Goal: Transaction & Acquisition: Purchase product/service

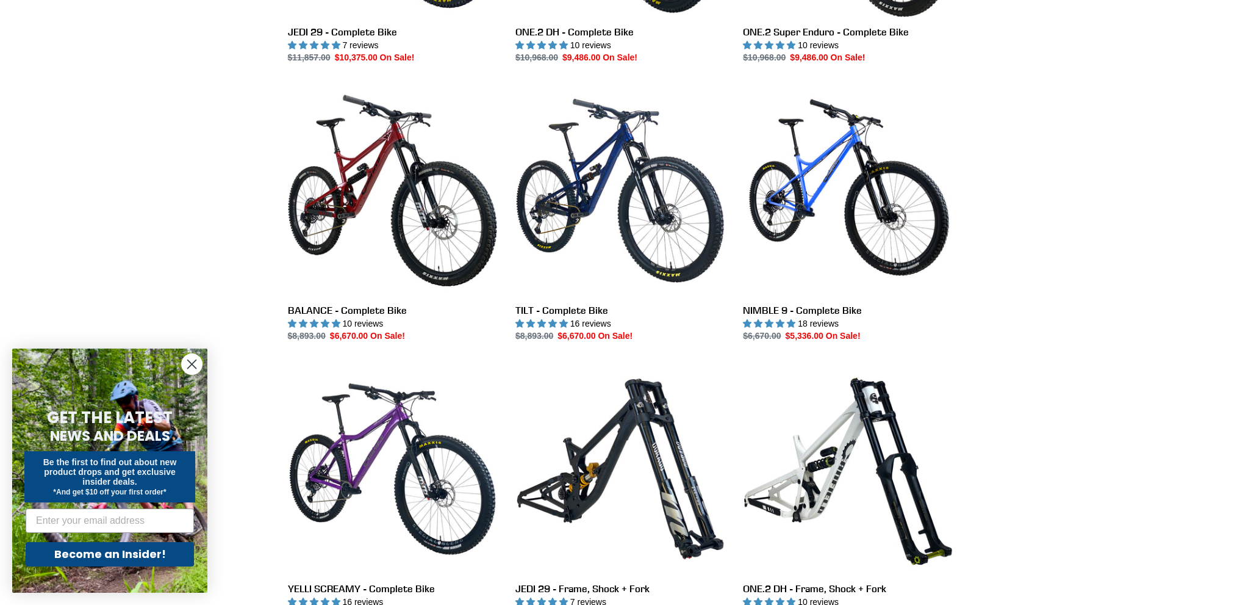
scroll to position [183, 0]
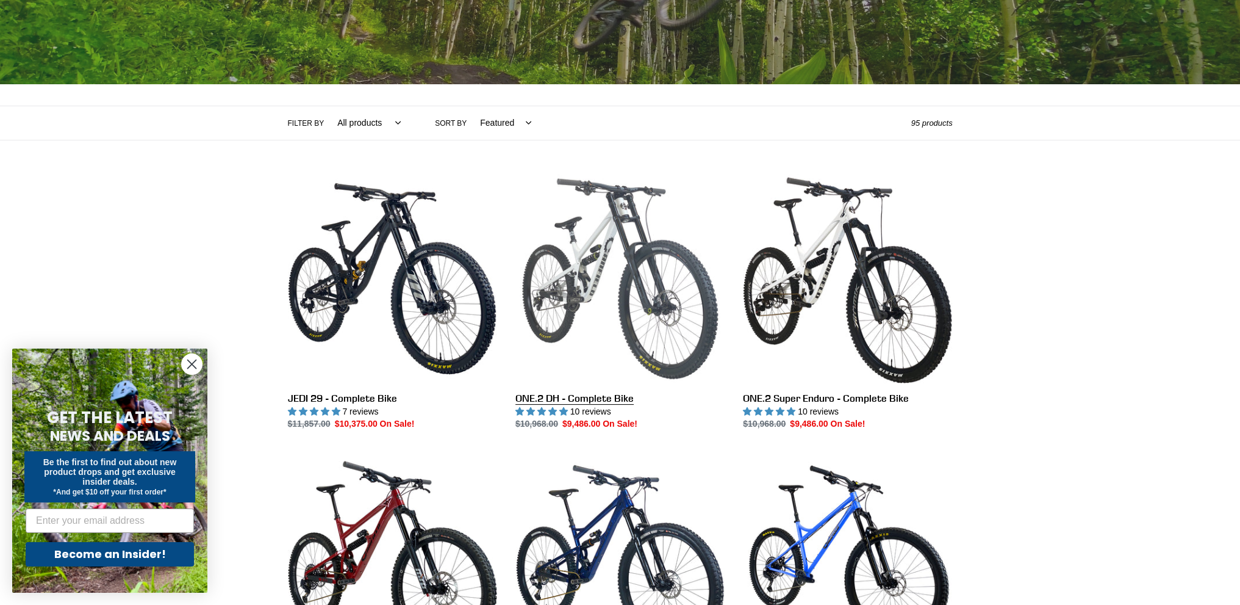
click at [581, 394] on link "ONE.2 DH - Complete Bike" at bounding box center [620, 302] width 209 height 257
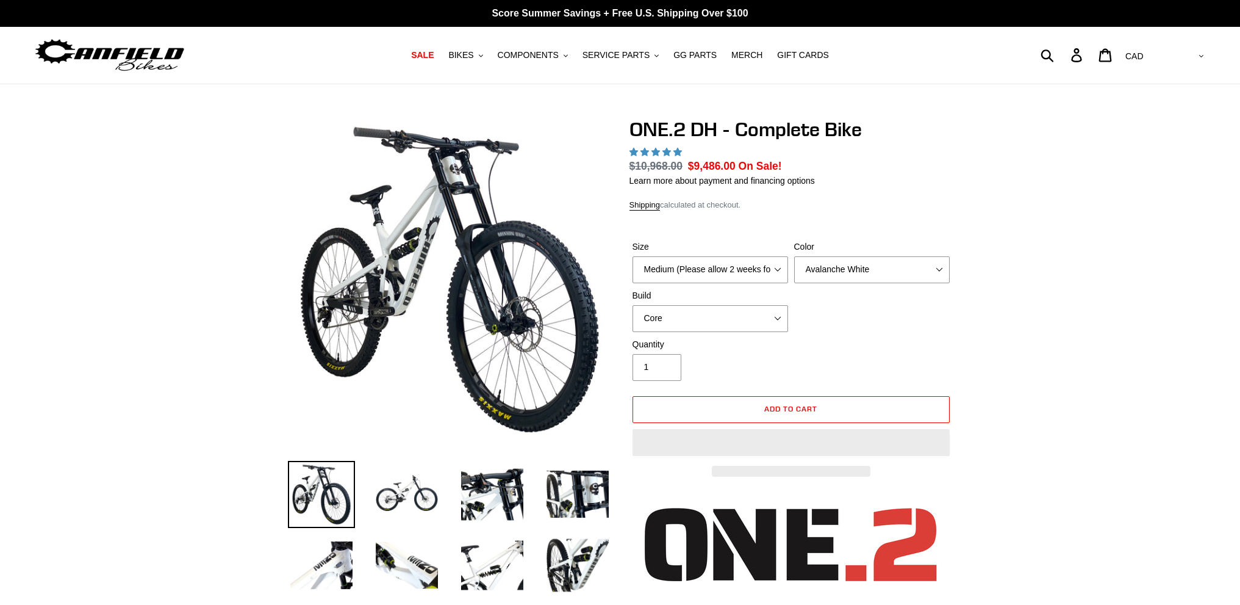
scroll to position [61, 0]
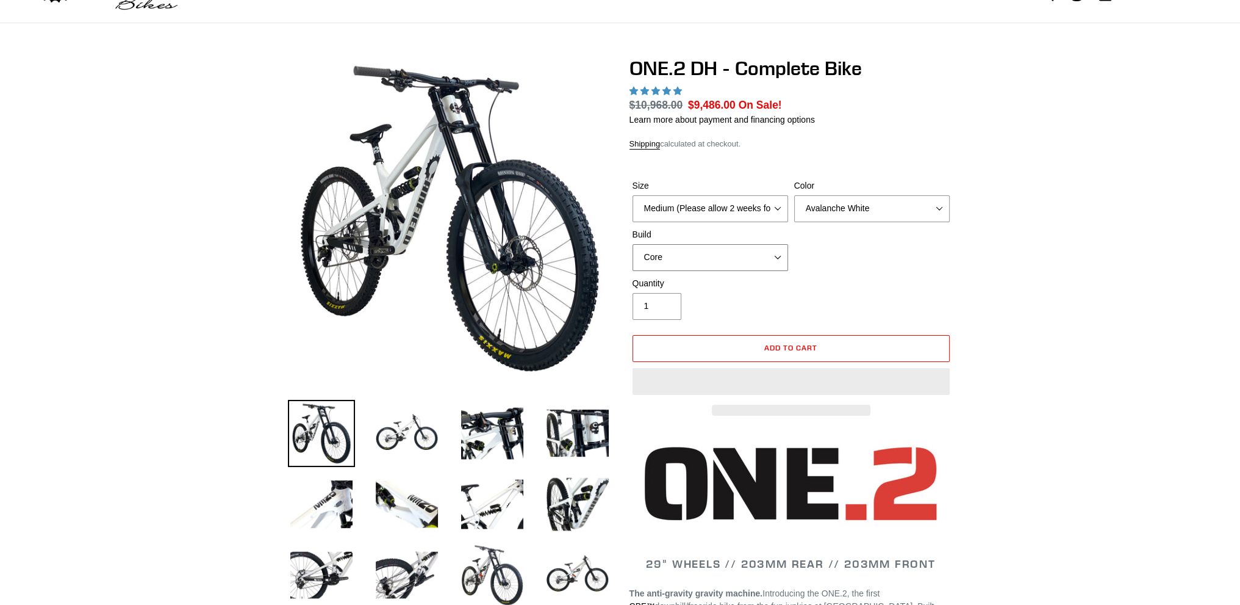
click at [760, 257] on select "Core Pro" at bounding box center [711, 257] width 156 height 27
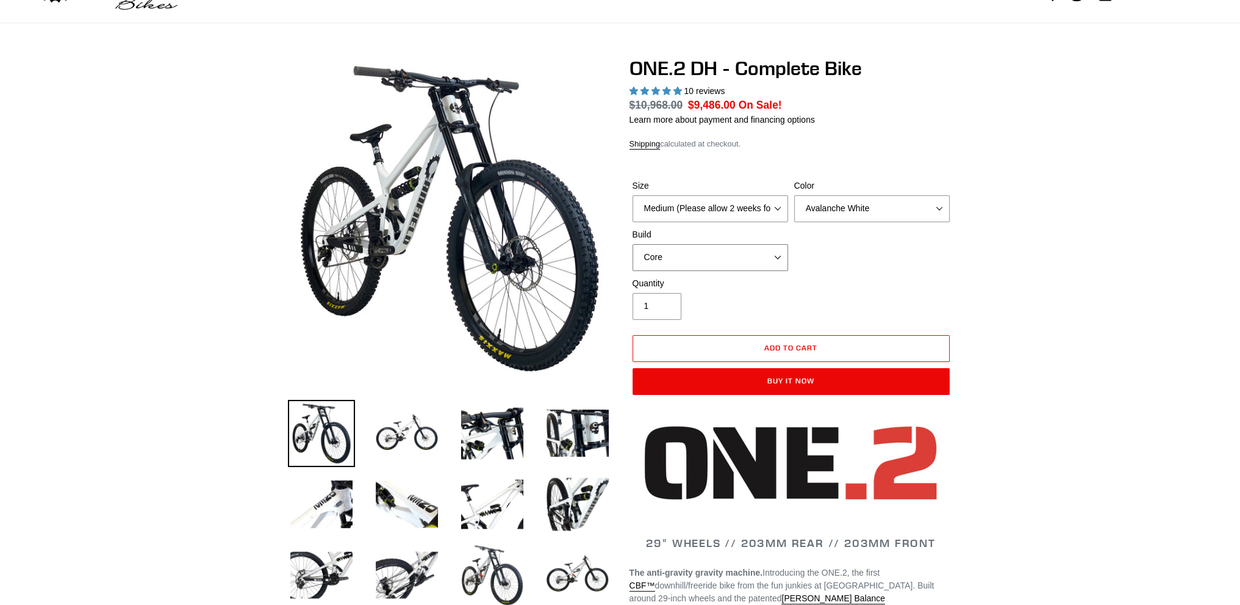
scroll to position [0, 0]
select select "highest-rating"
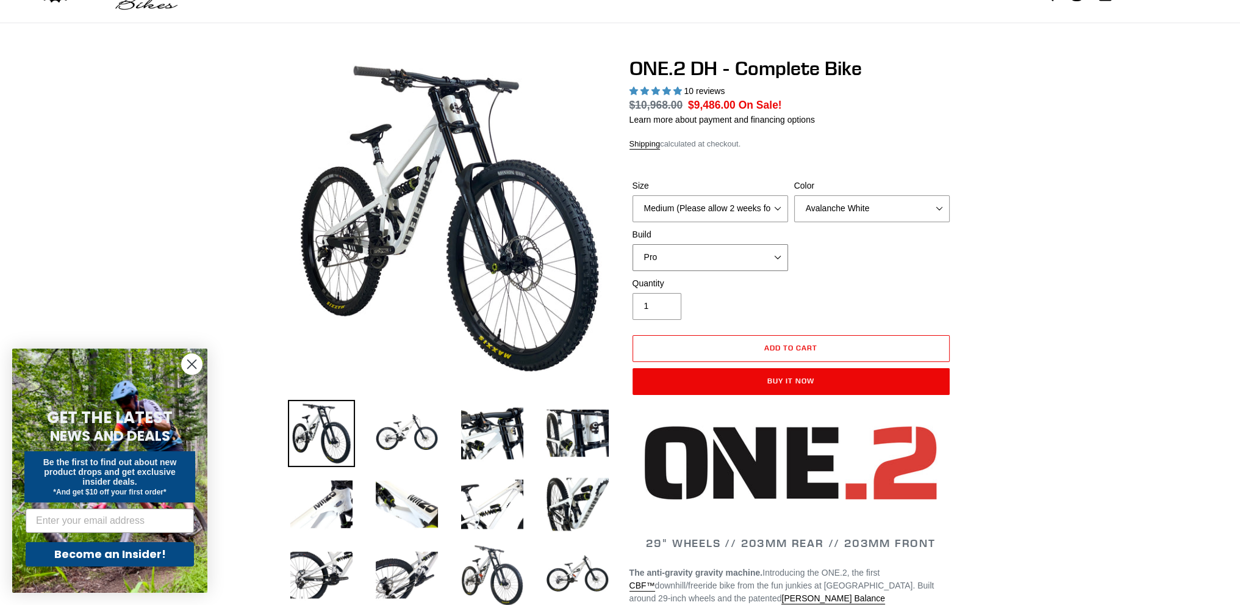
click at [633, 244] on select "Core Pro" at bounding box center [711, 257] width 156 height 27
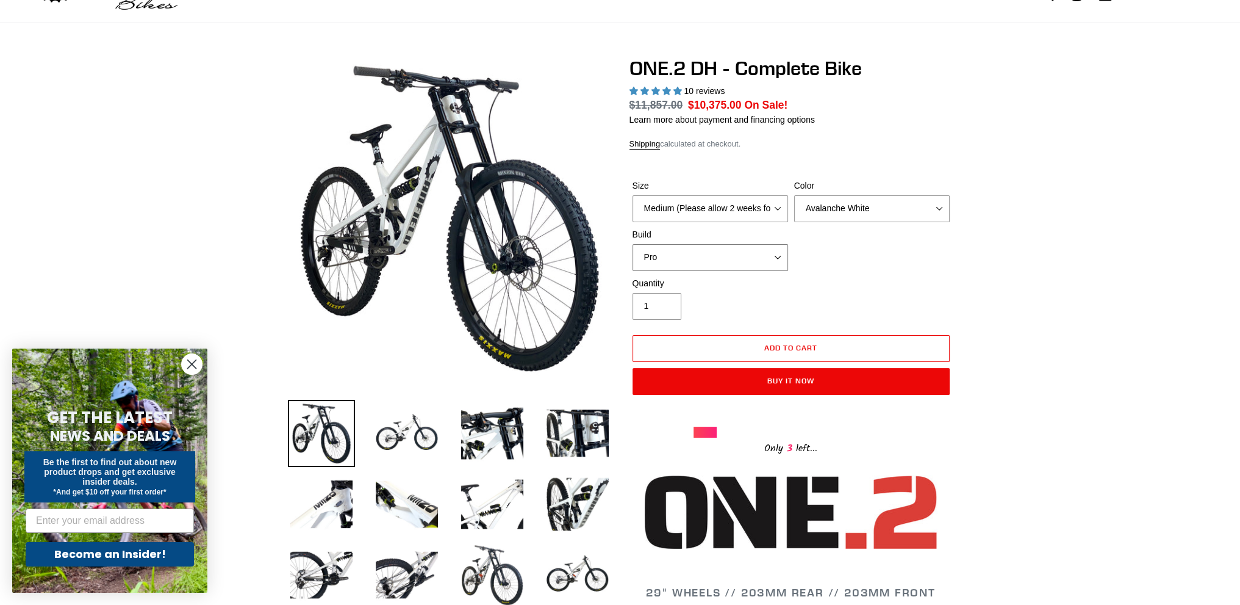
click at [735, 251] on select "Core Pro" at bounding box center [711, 257] width 156 height 27
select select "Core"
click at [633, 244] on select "Core Pro" at bounding box center [711, 257] width 156 height 27
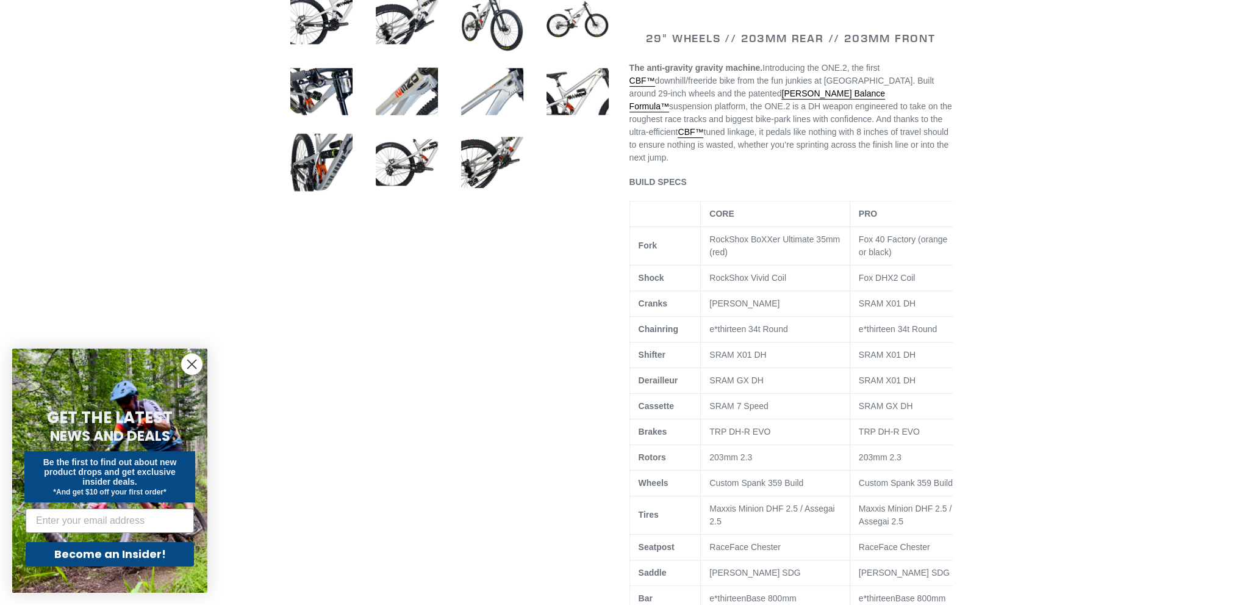
scroll to position [427, 0]
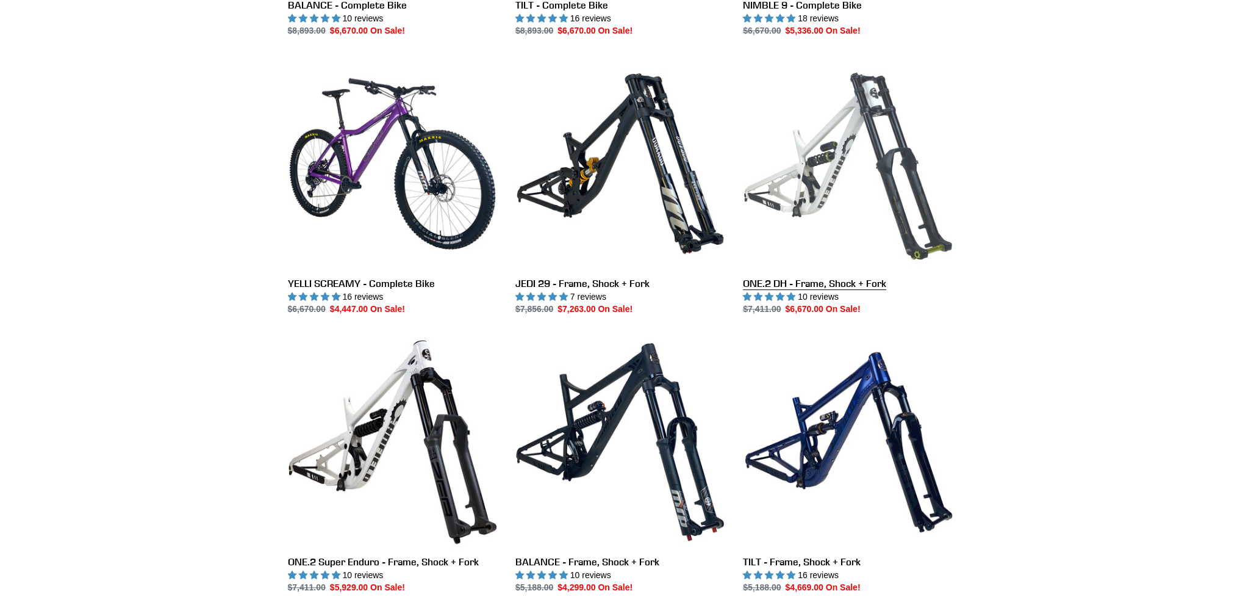
click at [803, 282] on link "ONE.2 DH - Frame, Shock + Fork" at bounding box center [847, 187] width 209 height 257
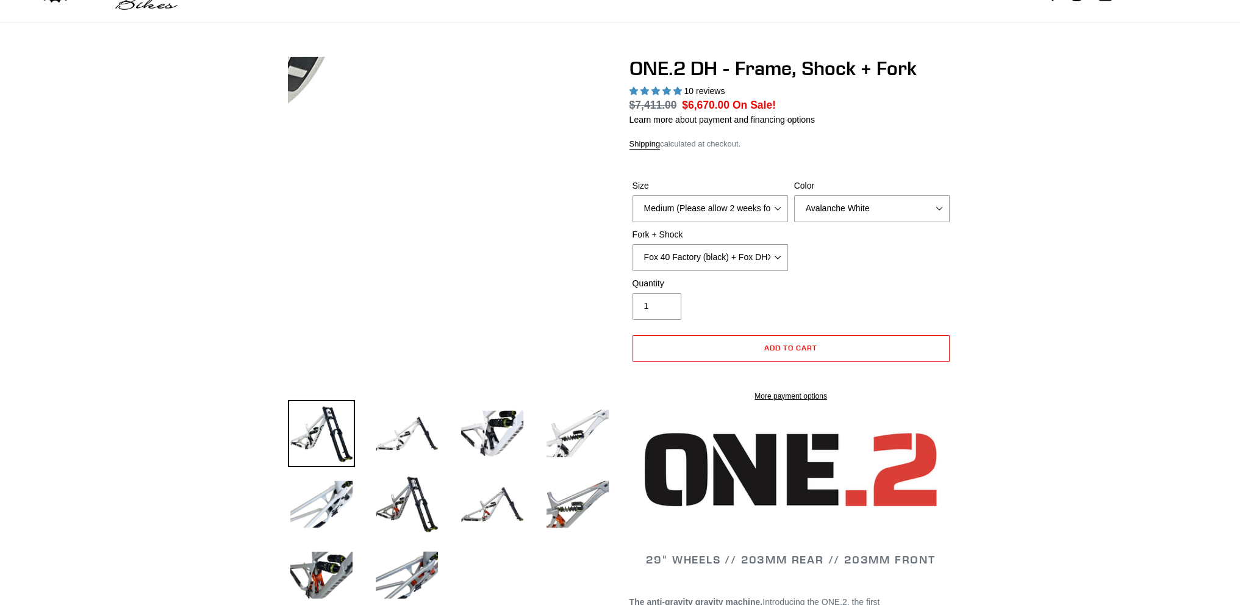
select select "highest-rating"
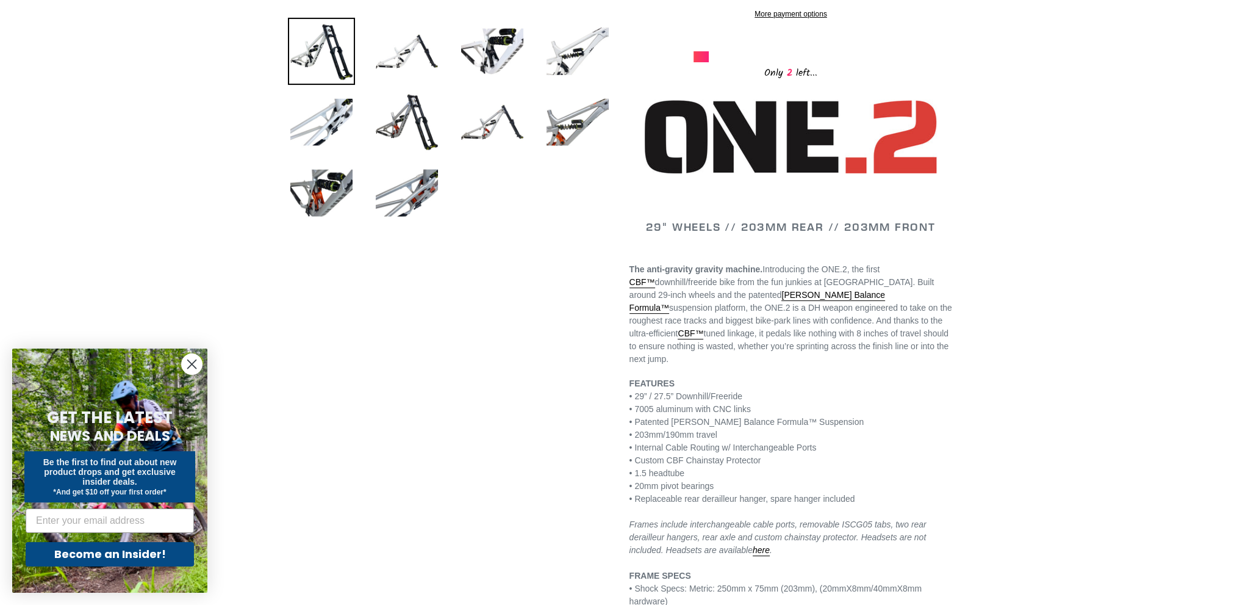
scroll to position [427, 0]
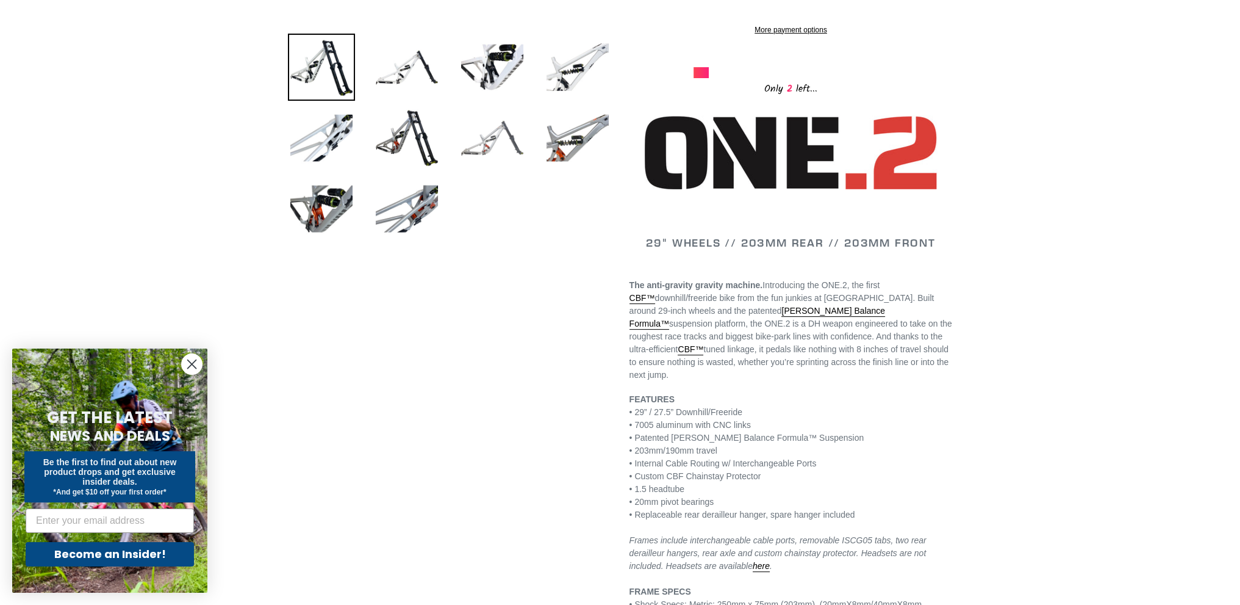
click at [495, 146] on img at bounding box center [492, 137] width 67 height 67
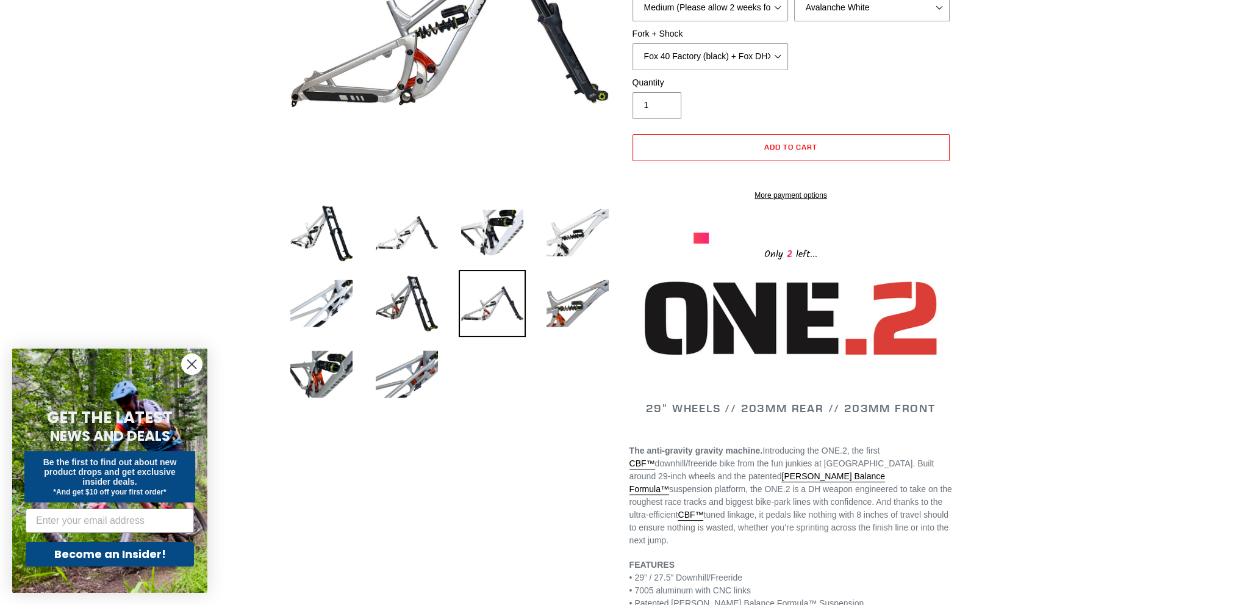
scroll to position [61, 0]
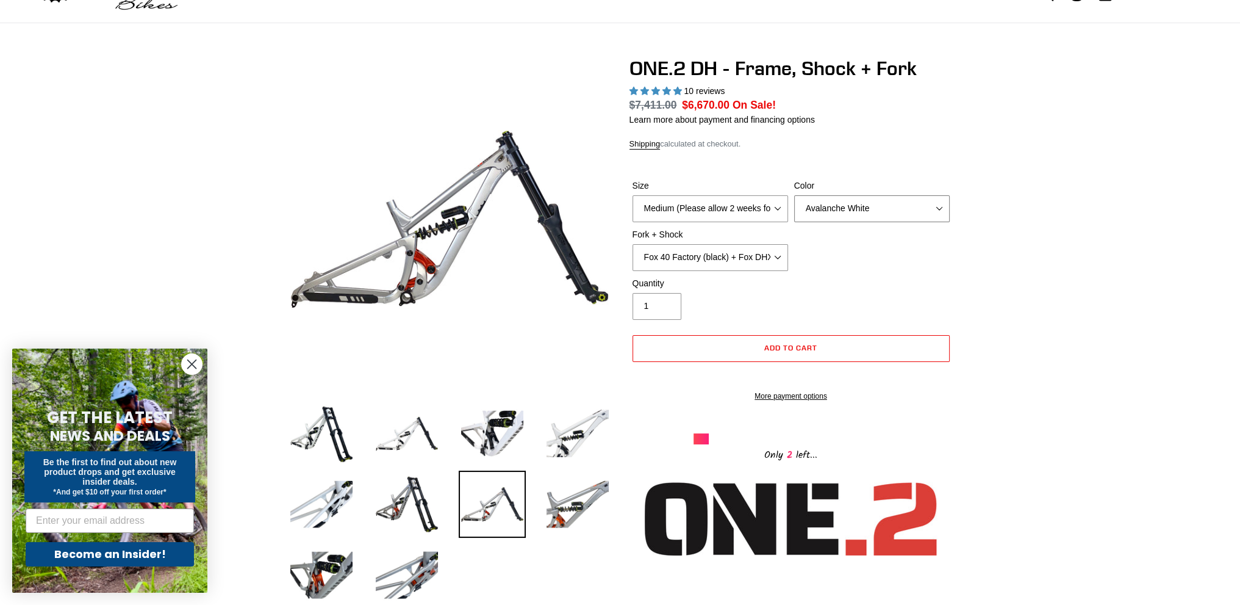
click at [868, 211] on select "Avalanche White Bentonite Grey" at bounding box center [872, 208] width 156 height 27
click at [794, 195] on select "Avalanche White Bentonite Grey" at bounding box center [872, 208] width 156 height 27
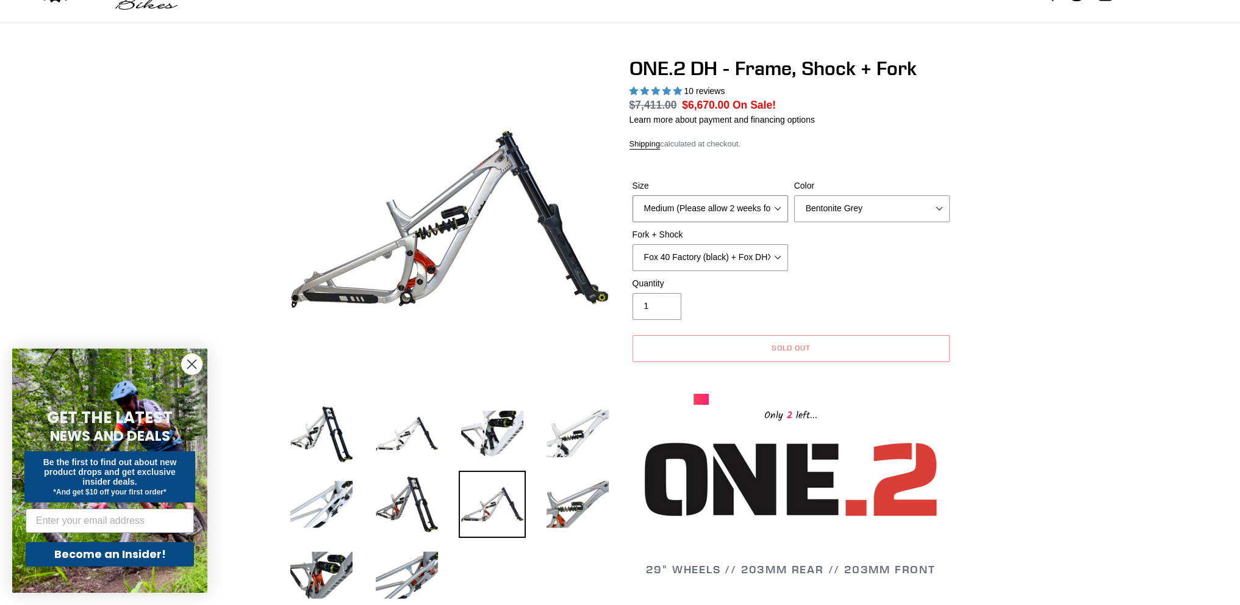
click at [757, 204] on select "Medium (Please allow 2 weeks for delivery) Large (Sold Out)" at bounding box center [711, 208] width 156 height 27
click at [633, 195] on select "Medium (Please allow 2 weeks for delivery) Large (Sold Out)" at bounding box center [711, 208] width 156 height 27
click at [830, 206] on select "Avalanche White Bentonite Grey" at bounding box center [872, 208] width 156 height 27
select select "Avalanche White"
click at [794, 195] on select "Avalanche White Bentonite Grey" at bounding box center [872, 208] width 156 height 27
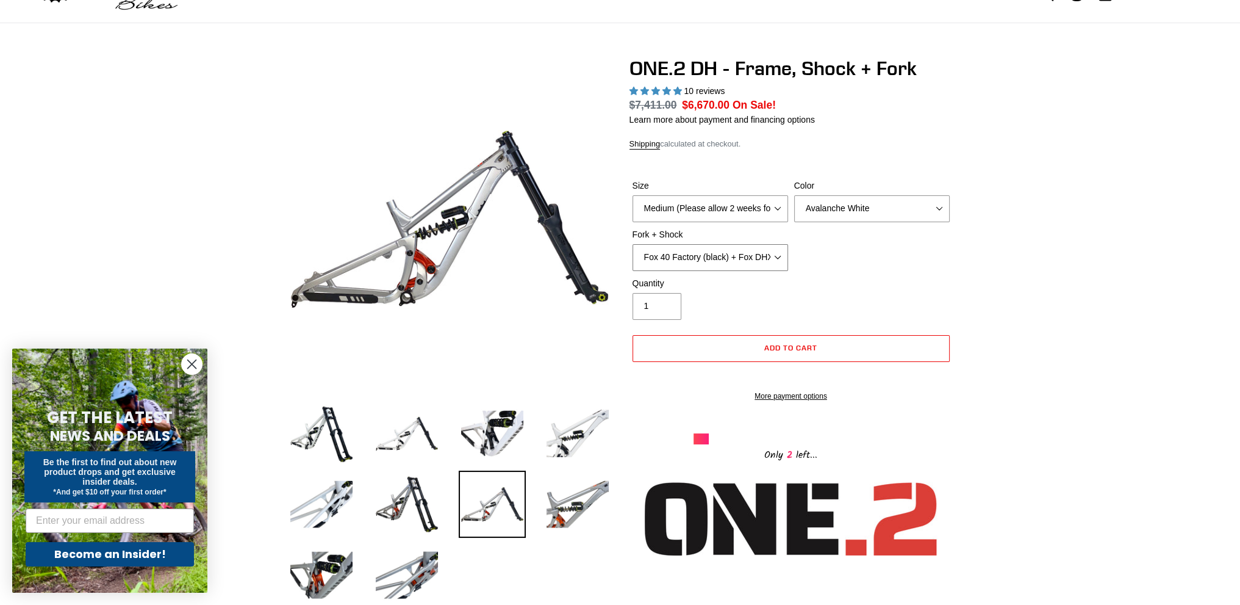
click at [746, 252] on select "Fox 40 Factory (black) + Fox DHX2 250x75 Fox 40 Factory (orange) + Fox DHX2 250…" at bounding box center [711, 257] width 156 height 27
click at [883, 251] on div "Size Medium (Please allow 2 weeks for delivery) Large (Sold Out) Color Avalanch…" at bounding box center [791, 228] width 323 height 98
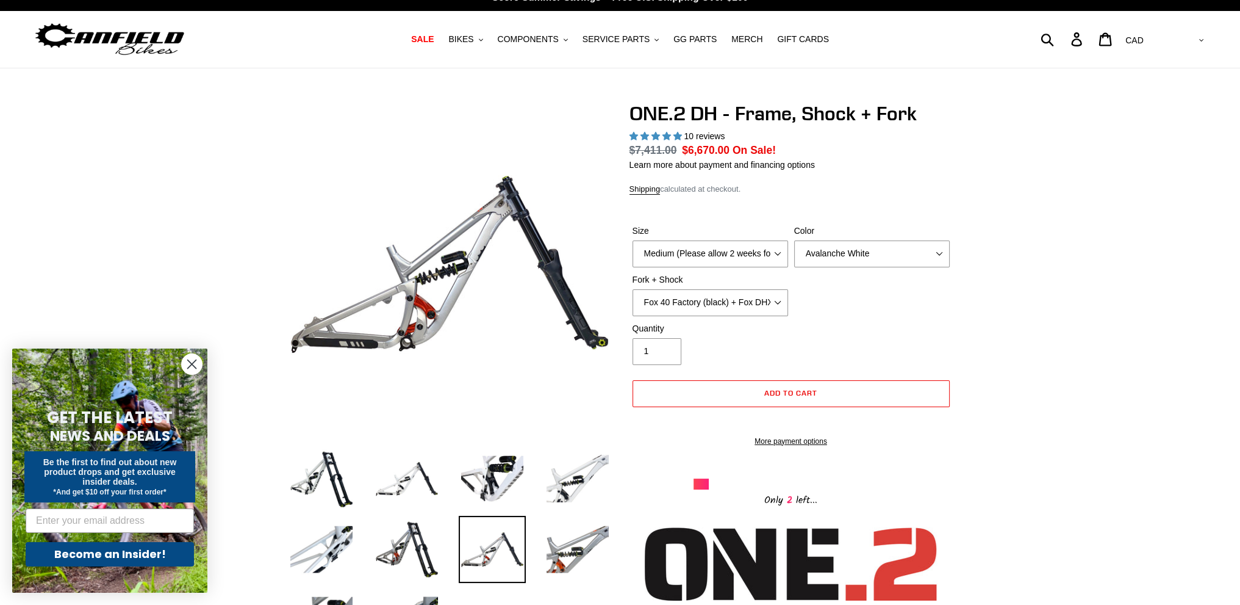
scroll to position [0, 0]
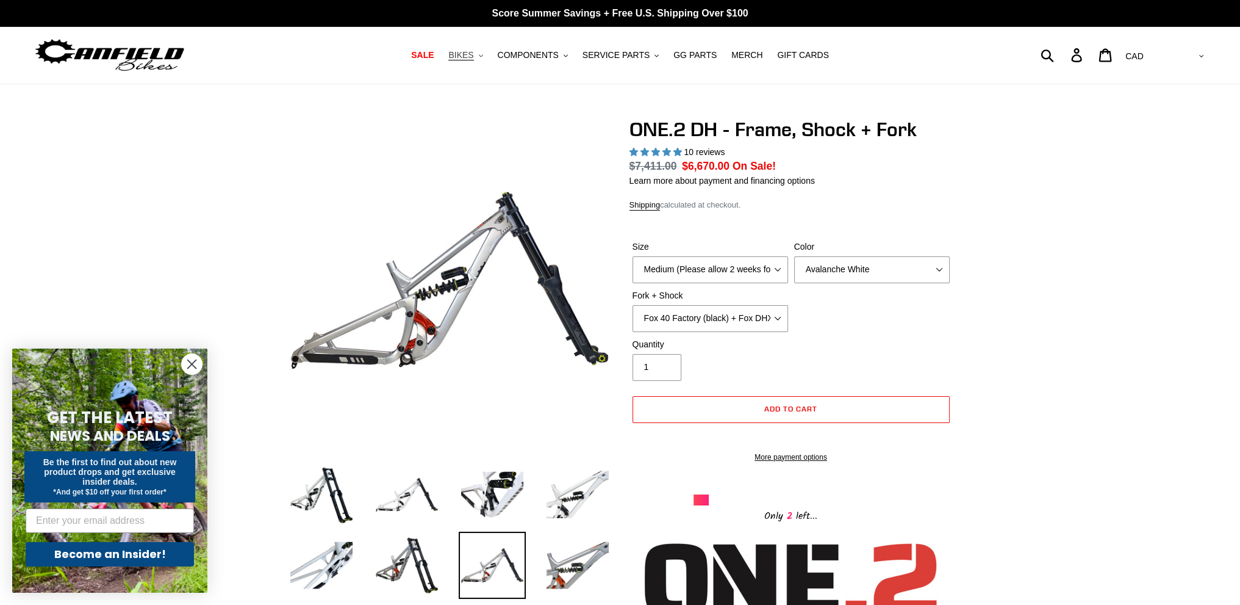
click at [464, 52] on button "BIKES .cls-1{fill:#231f20}" at bounding box center [465, 55] width 46 height 16
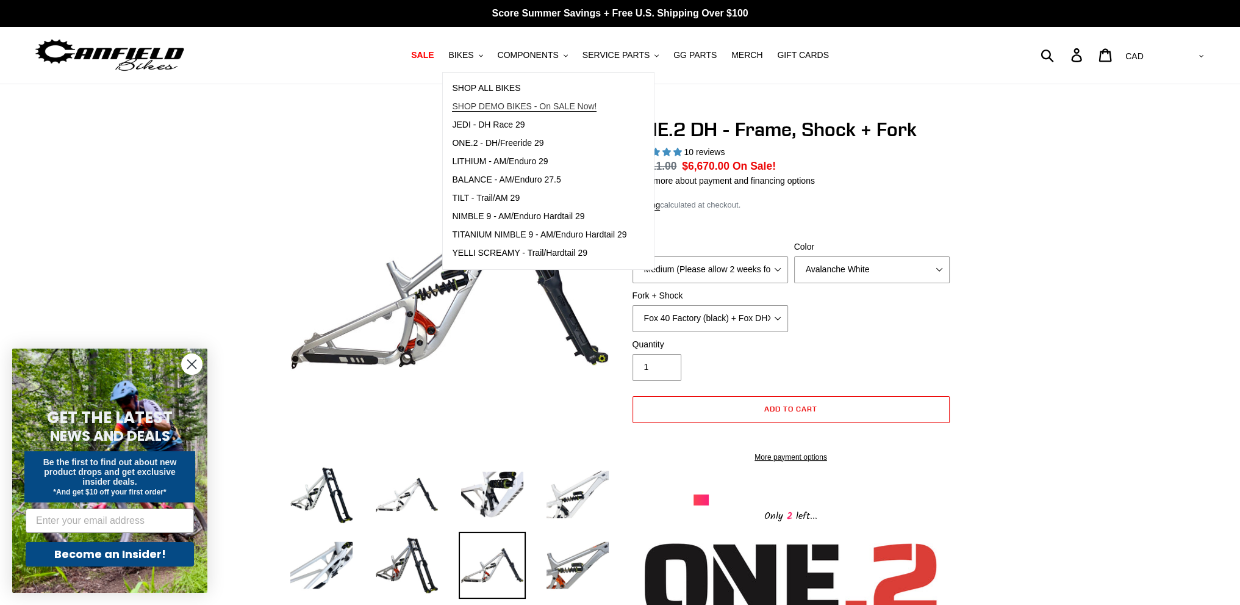
click at [489, 107] on span "SHOP DEMO BIKES - On SALE Now!" at bounding box center [524, 106] width 145 height 10
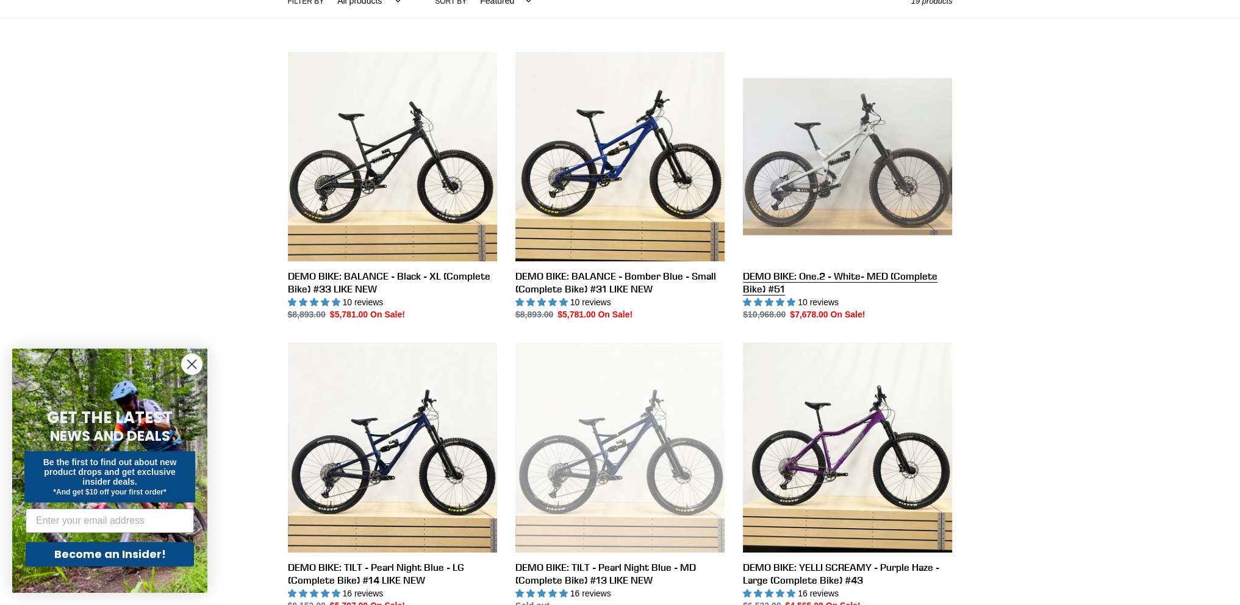
click at [849, 187] on link "DEMO BIKE: One.2 - White- MED (Complete Bike) #51" at bounding box center [847, 187] width 209 height 270
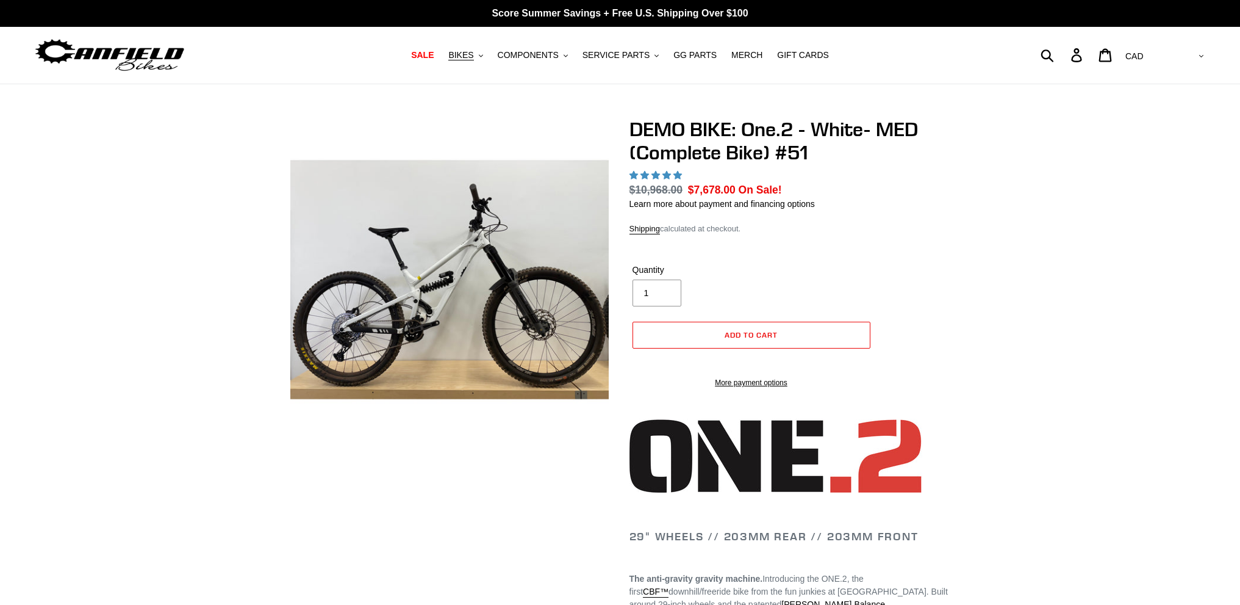
scroll to position [366, 0]
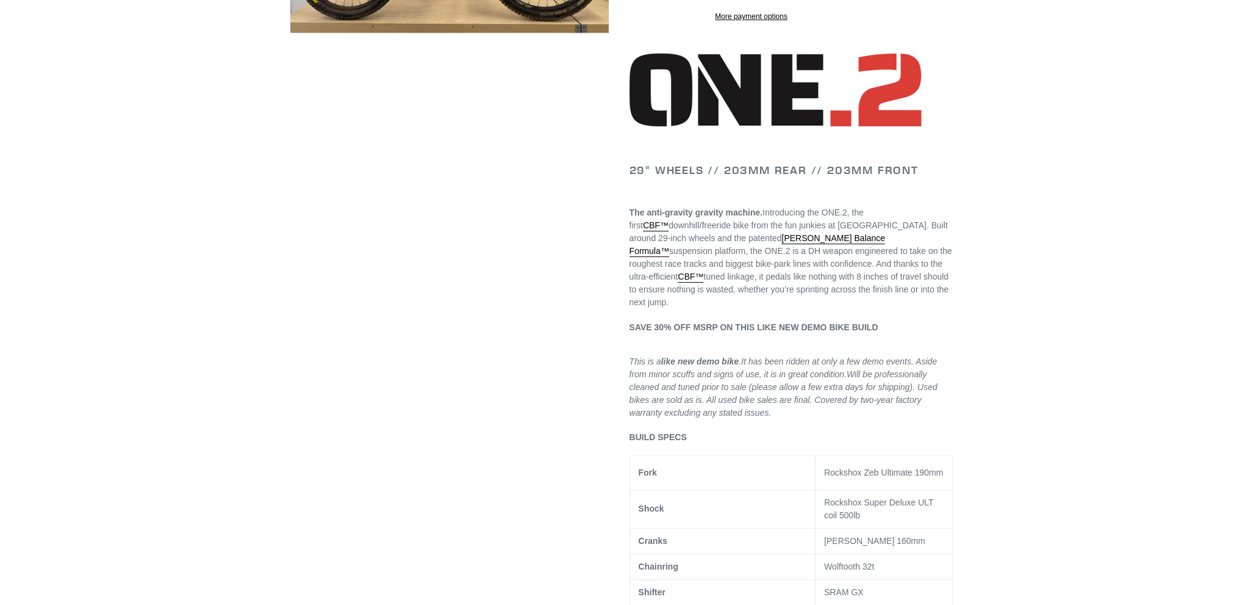
select select "highest-rating"
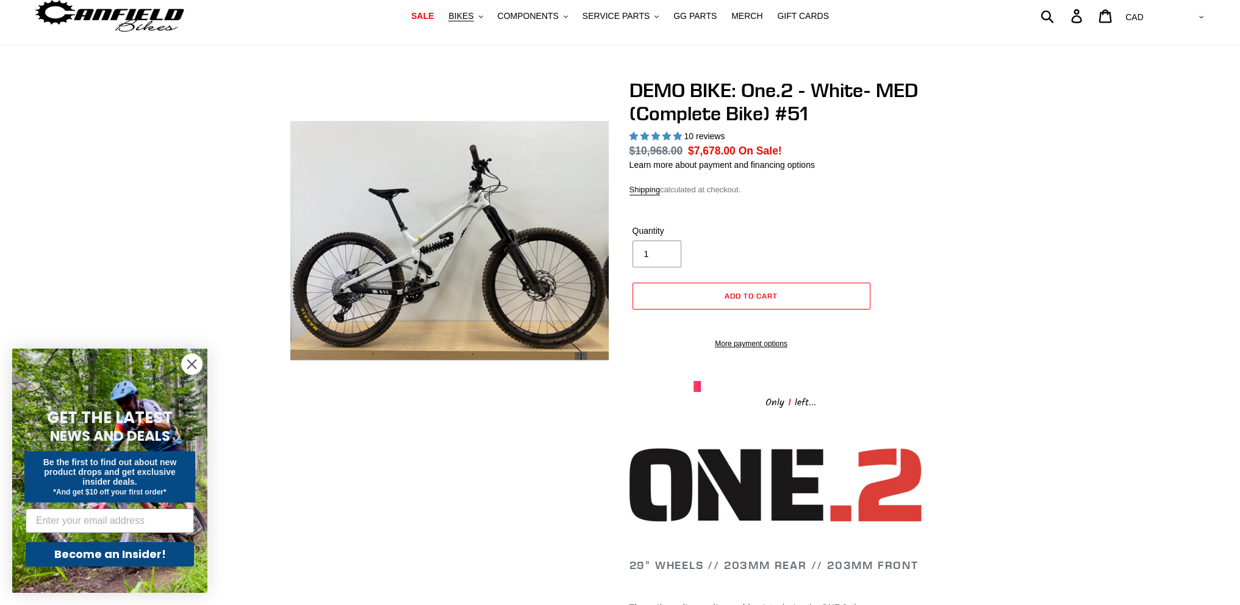
scroll to position [0, 0]
